Goal: Transaction & Acquisition: Register for event/course

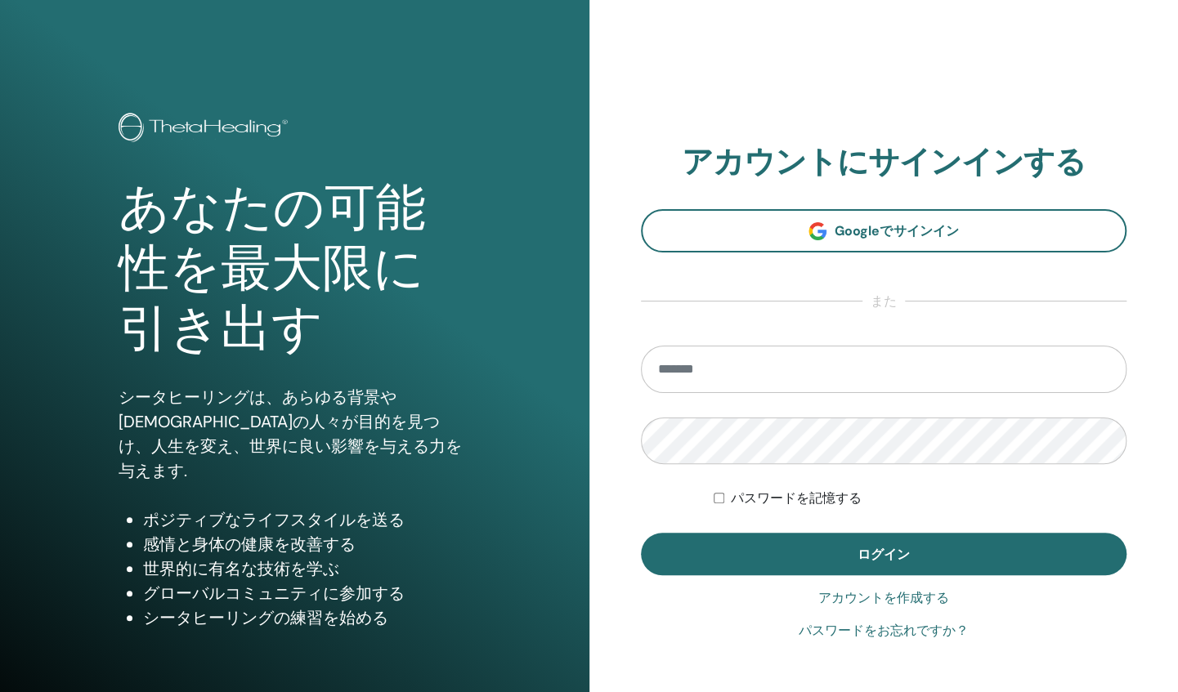
click at [774, 361] on input "email" at bounding box center [884, 369] width 486 height 47
type input "**********"
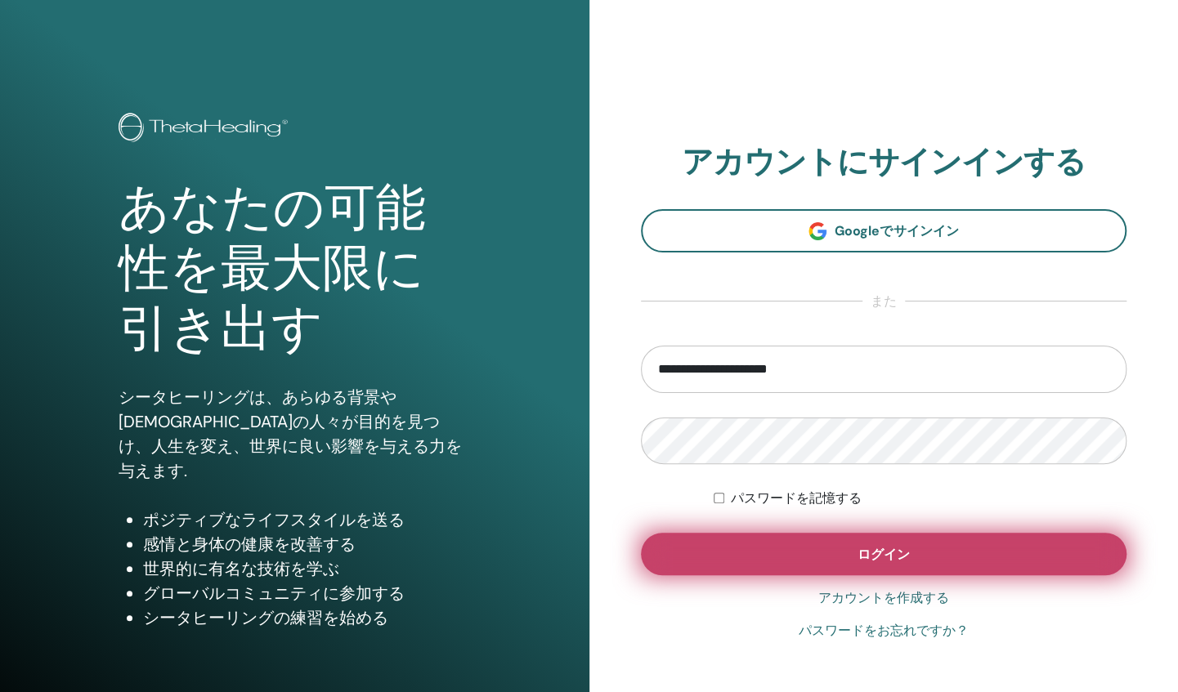
click at [791, 533] on button "ログイン" at bounding box center [884, 554] width 486 height 43
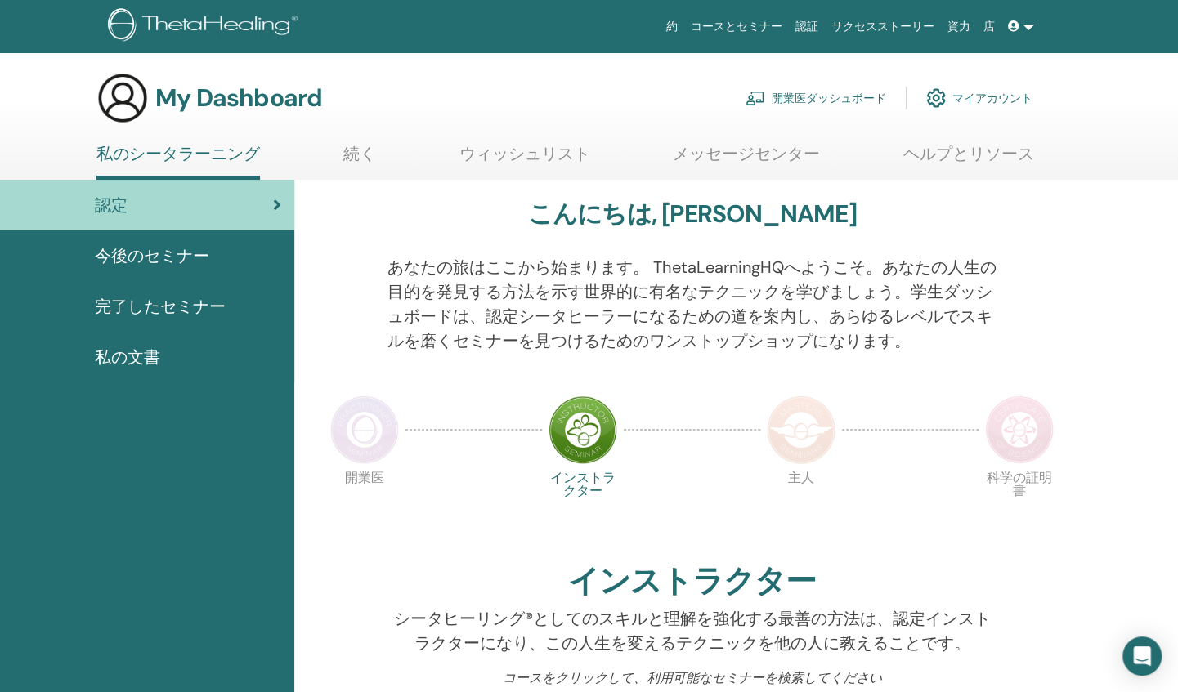
click at [132, 159] on link "私のシータラーニング" at bounding box center [178, 162] width 164 height 36
click at [142, 257] on span "今後のセミナー" at bounding box center [152, 256] width 114 height 25
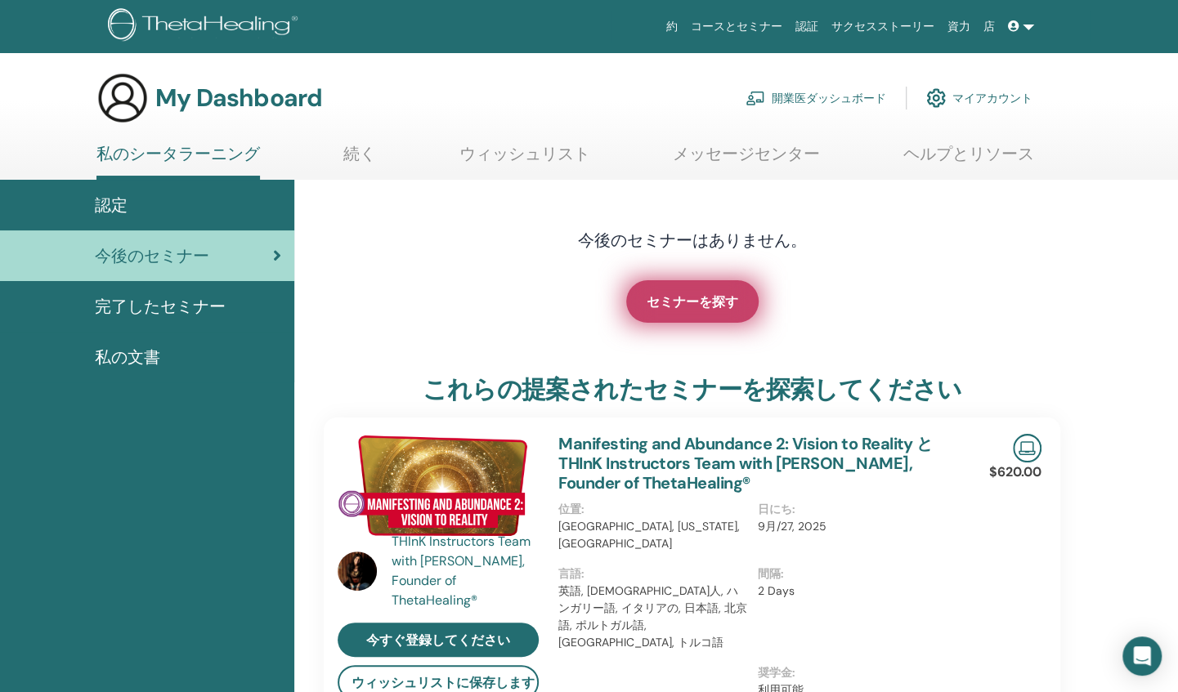
click at [721, 299] on span "セミナーを探す" at bounding box center [693, 301] width 92 height 17
